Goal: Task Accomplishment & Management: Use online tool/utility

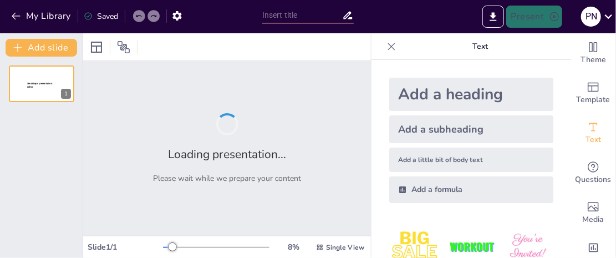
type input "Estrategias Efectivas para la Organización y Despacho de Materiales en Almacenes"
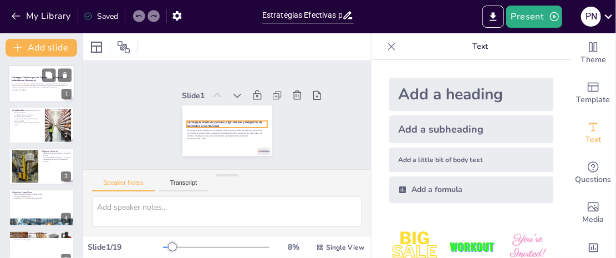
click at [34, 80] on strong "Estrategias Efectivas para la Organización y Despacho de Materiales en Almacenes" at bounding box center [40, 79] width 56 height 6
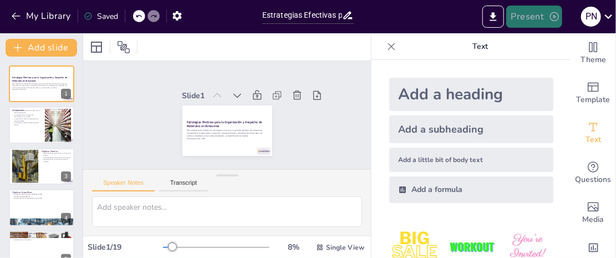
click at [533, 13] on button "Present" at bounding box center [534, 17] width 55 height 22
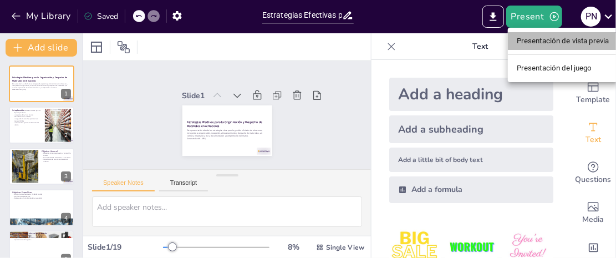
click at [538, 39] on font "Presentación de vista previa" at bounding box center [563, 41] width 93 height 8
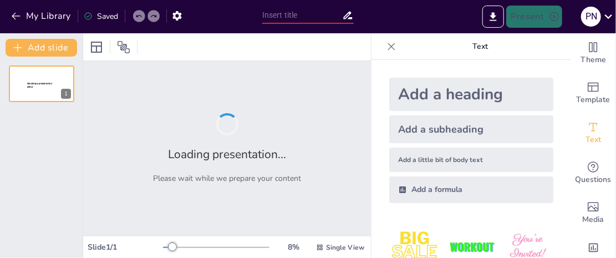
type input "Estrategias Efectivas para la Organización y Despacho de Materiales en Almacenes"
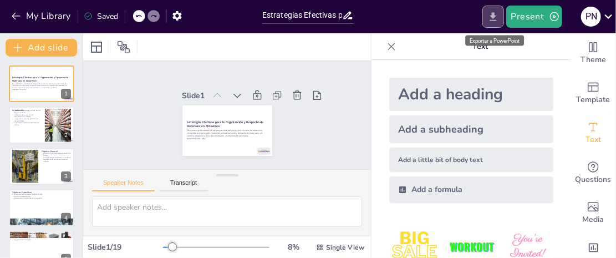
click at [494, 12] on icon "Export to PowerPoint" at bounding box center [494, 17] width 12 height 12
